Goal: Task Accomplishment & Management: Manage account settings

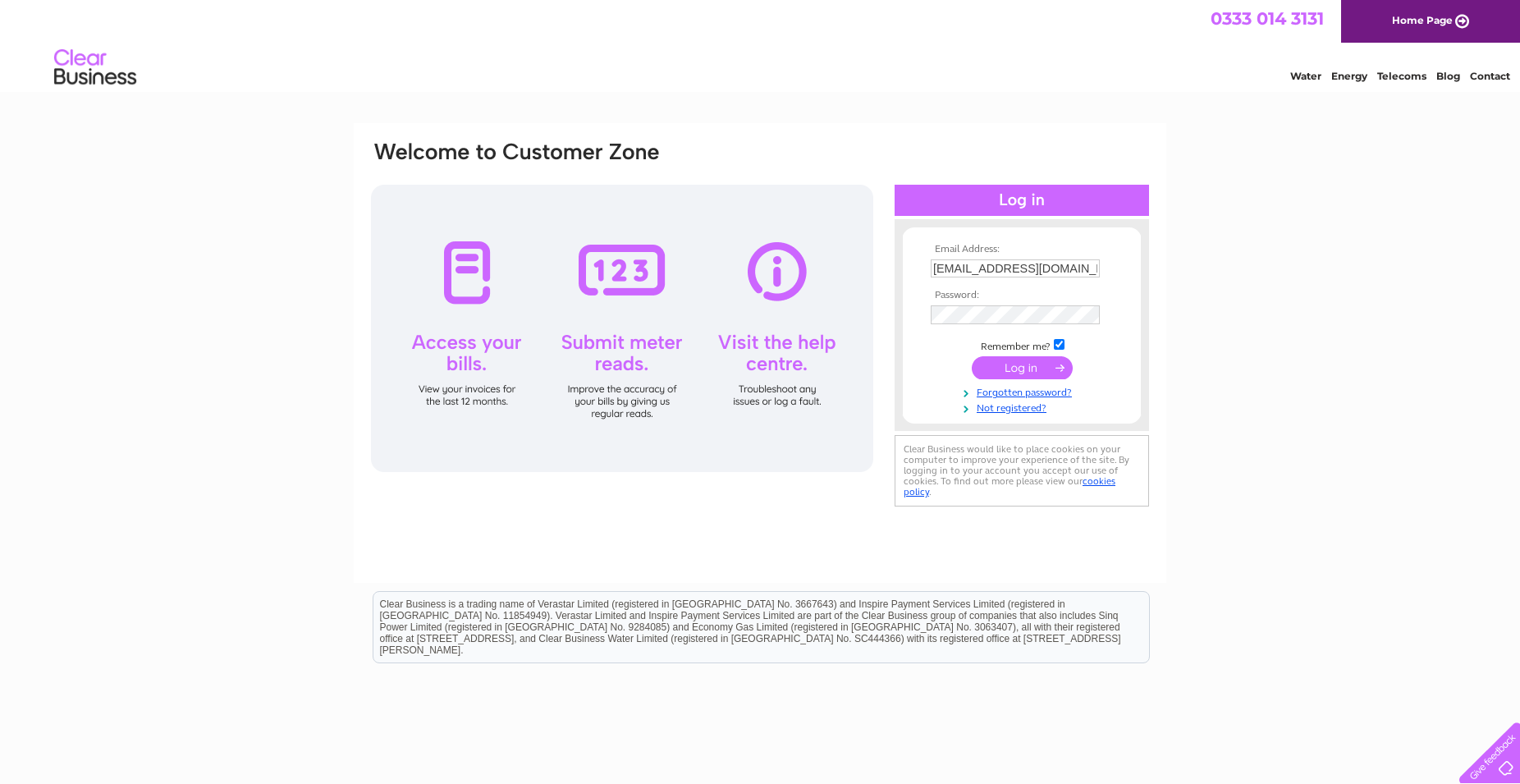
click at [1037, 365] on input "submit" at bounding box center [1022, 367] width 101 height 23
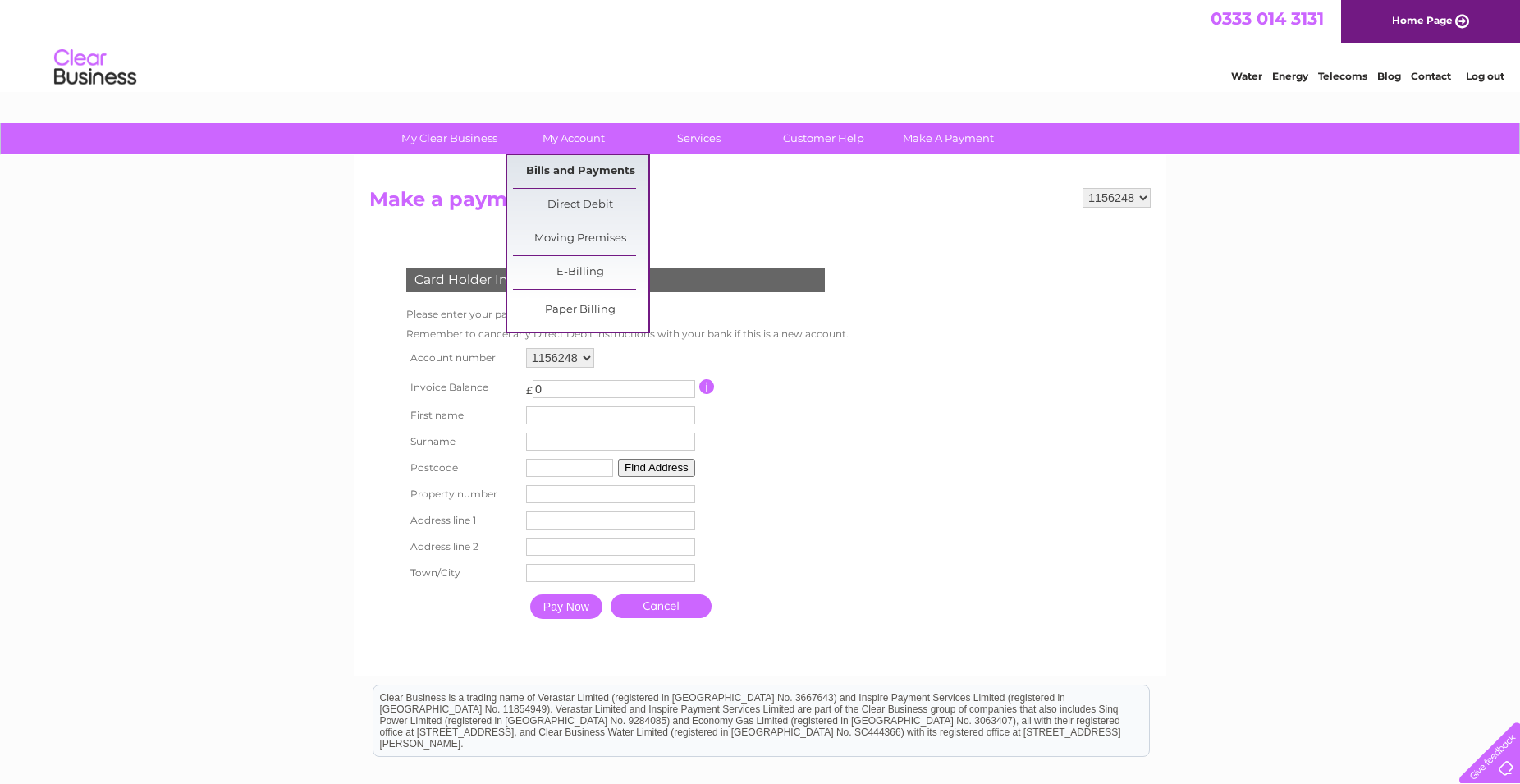
click at [567, 169] on link "Bills and Payments" at bounding box center [581, 171] width 135 height 33
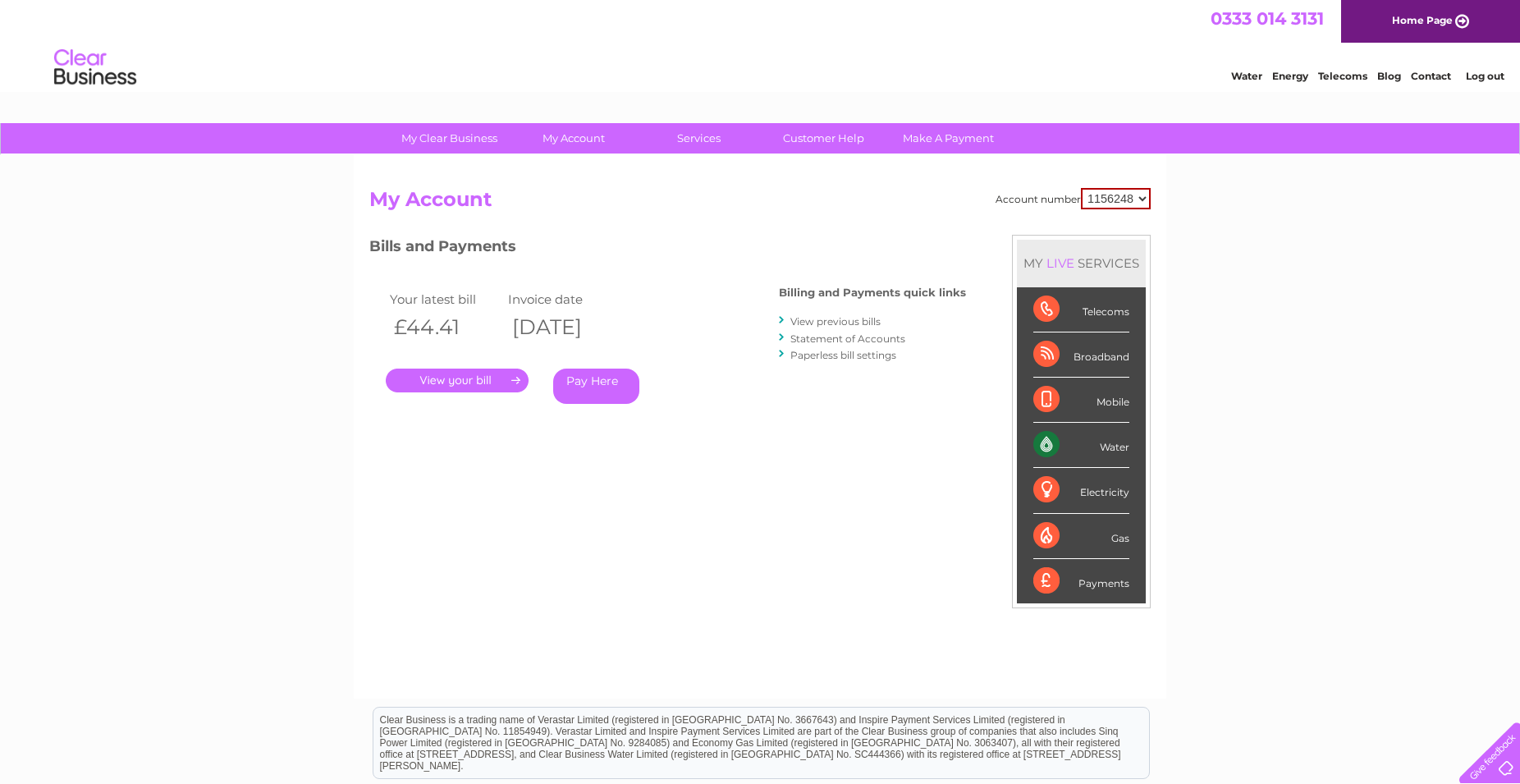
click at [462, 379] on link "." at bounding box center [456, 380] width 143 height 24
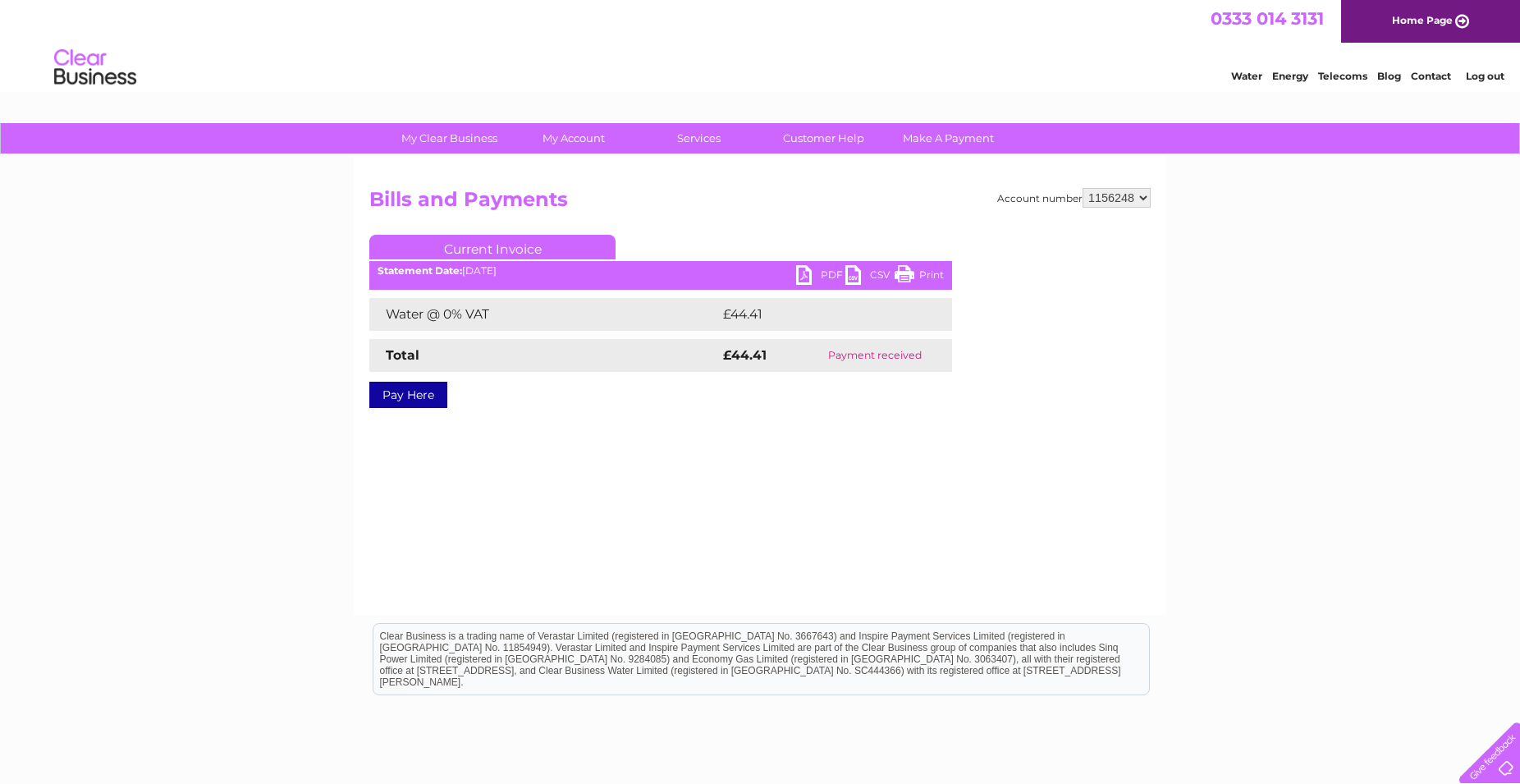
click at [824, 272] on link "PDF" at bounding box center [821, 276] width 49 height 24
